Goal: Information Seeking & Learning: Learn about a topic

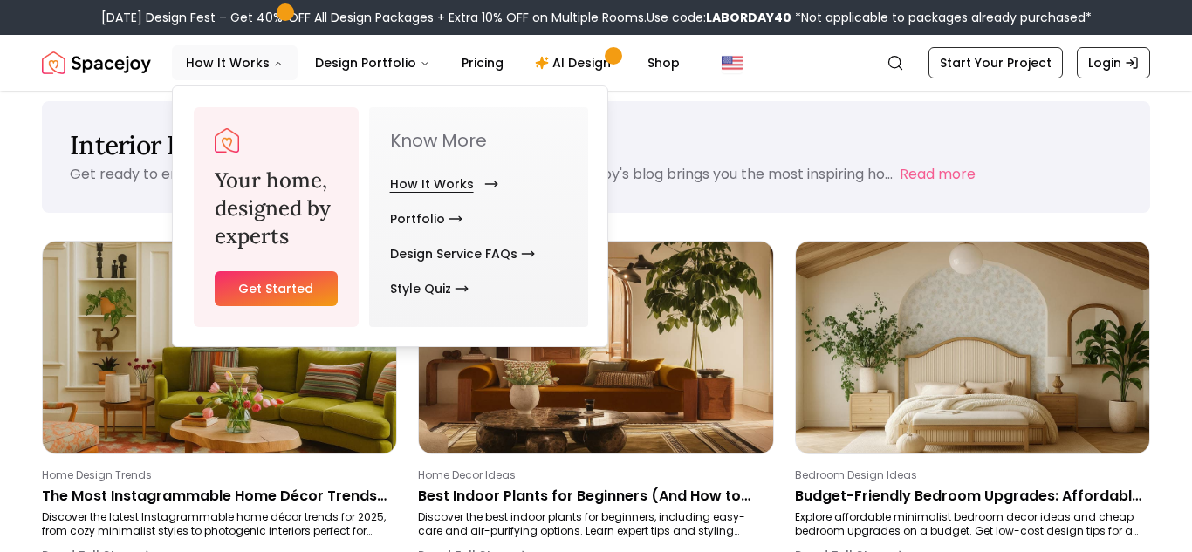
click at [404, 178] on link "How It Works" at bounding box center [440, 184] width 101 height 35
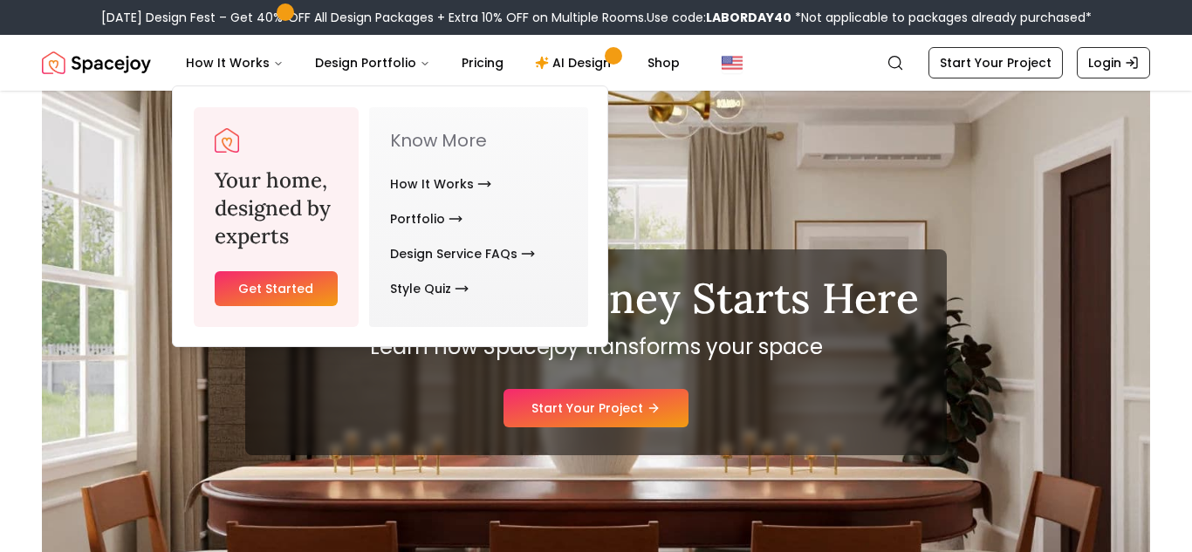
click at [979, 168] on div "Your Design Journey Starts Here Learn how Spacejoy transforms your space Start …" at bounding box center [596, 352] width 1108 height 523
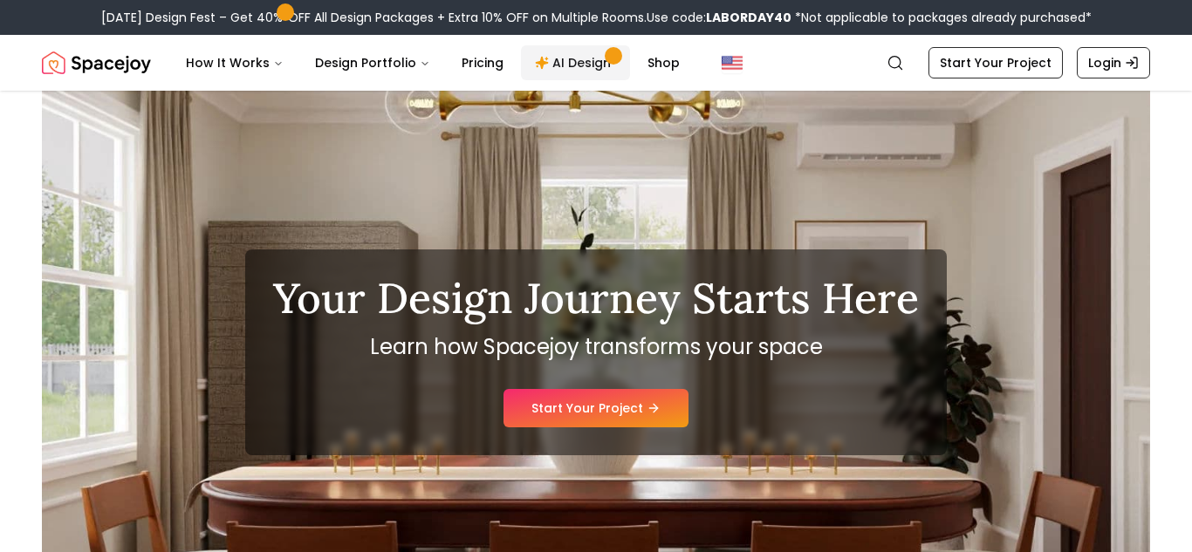
click at [571, 65] on link "AI Design" at bounding box center [575, 62] width 109 height 35
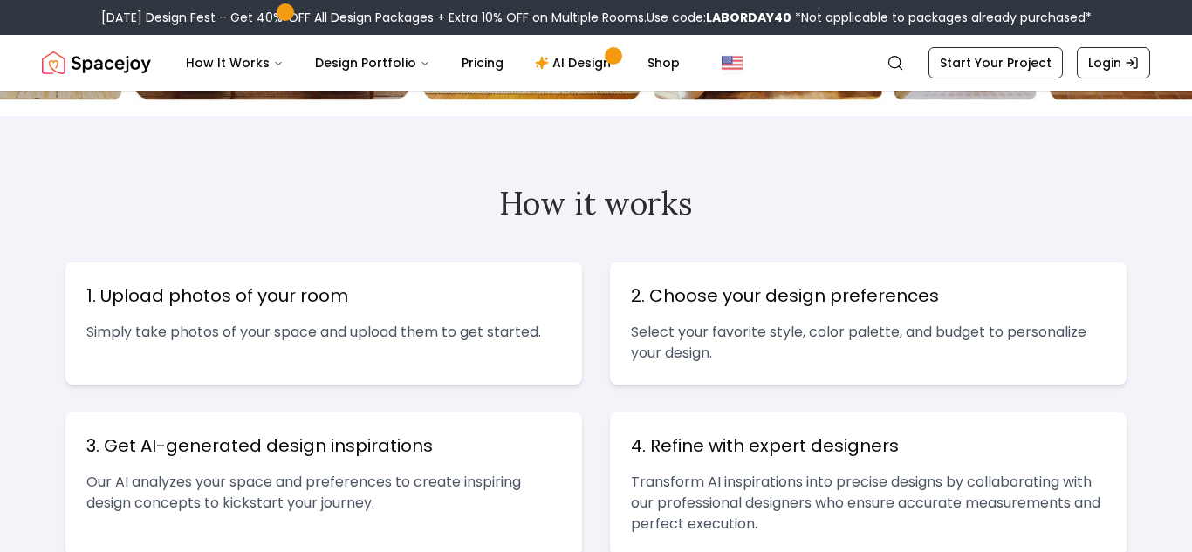
scroll to position [588, 0]
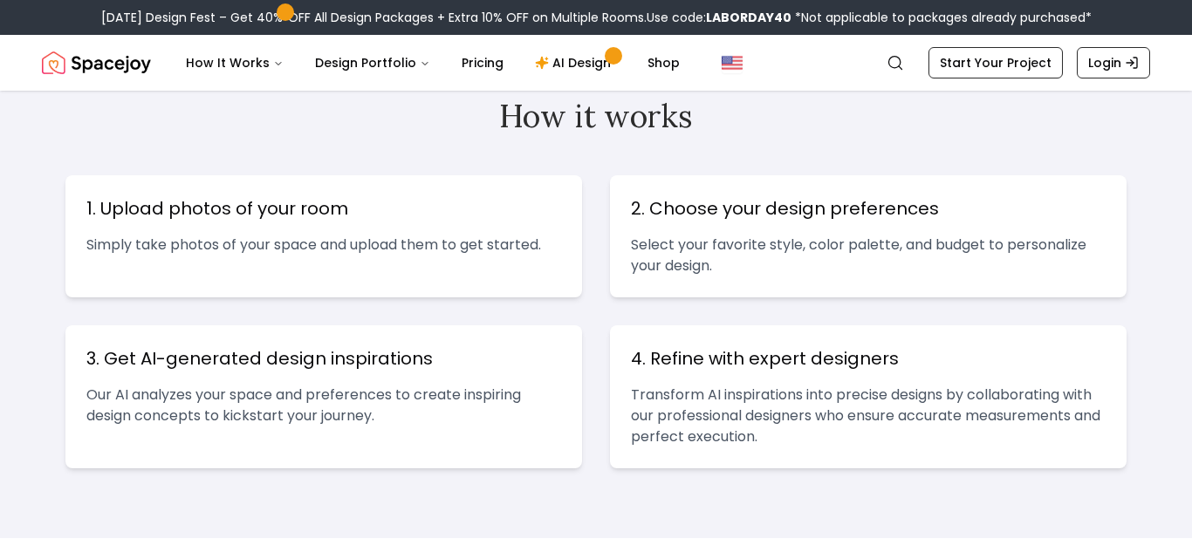
click at [691, 271] on p "Select your favorite style, color palette, and budget to personalize your desig…" at bounding box center [868, 256] width 475 height 42
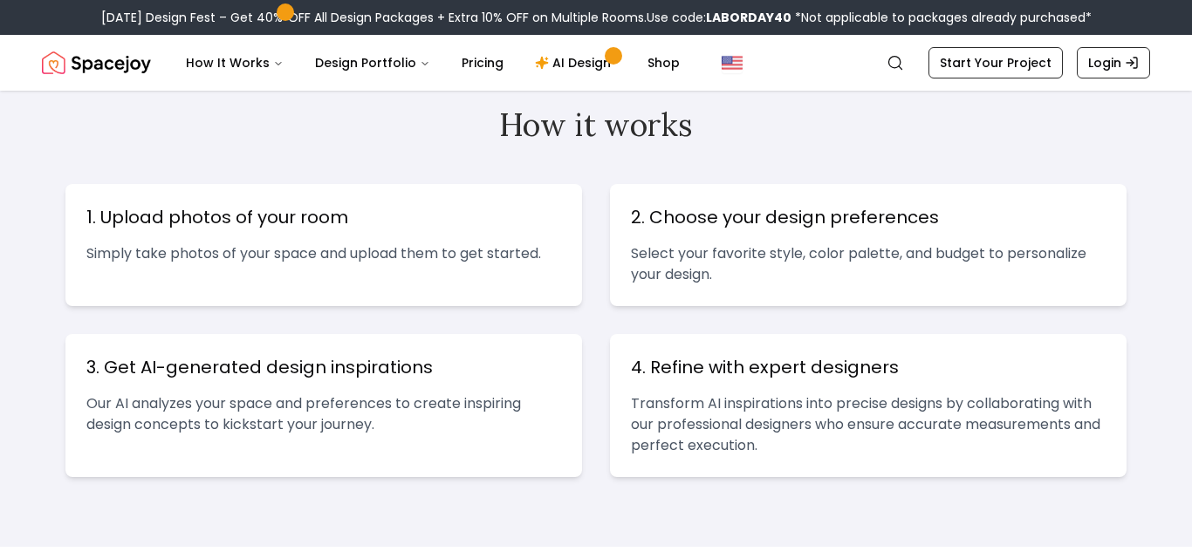
scroll to position [0, 0]
